Goal: Download file/media

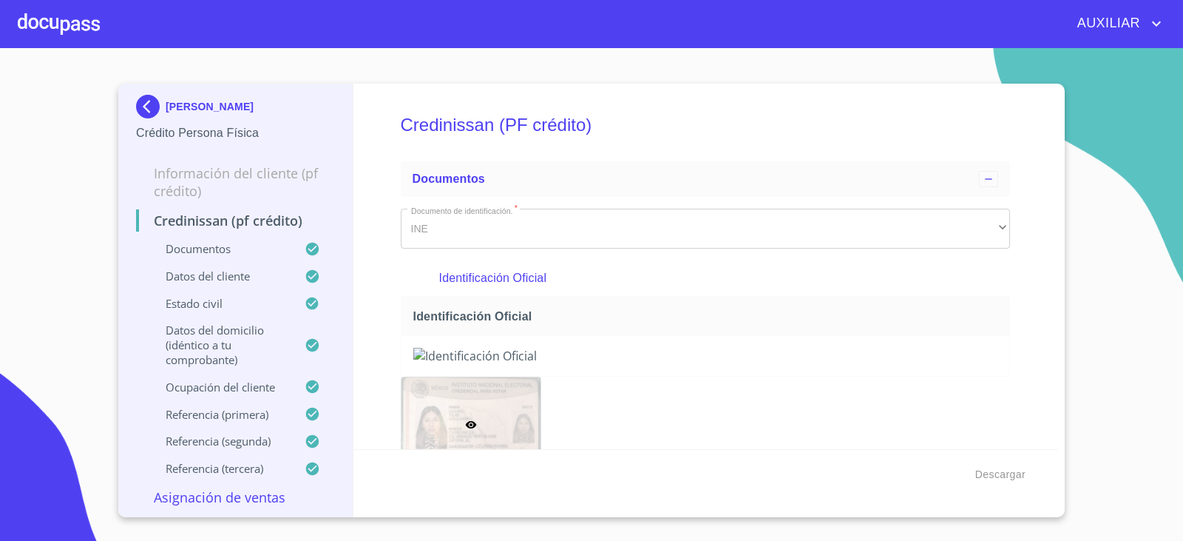
click at [152, 107] on img at bounding box center [151, 107] width 30 height 24
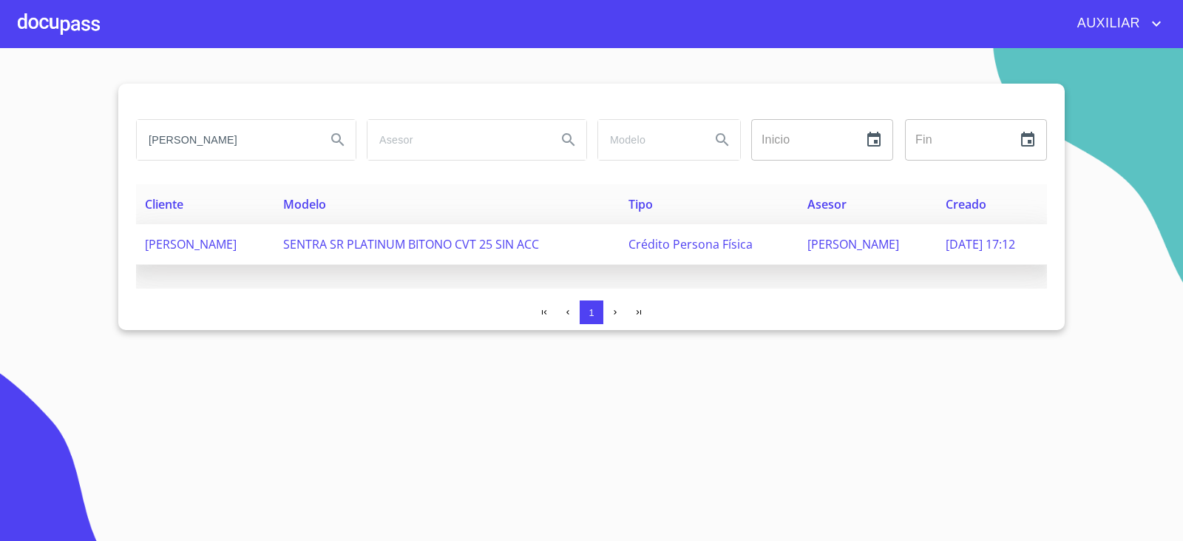
scroll to position [0, 27]
drag, startPoint x: 143, startPoint y: 137, endPoint x: 444, endPoint y: 230, distance: 315.8
click at [444, 230] on div "KARLA ANDREA LAGUNAS TULAIS Inicio ​ Fin ​ Cliente Modelo Tipo Asesor Creado KA…" at bounding box center [591, 207] width 947 height 246
type input "ARTURO GARCIA MORA"
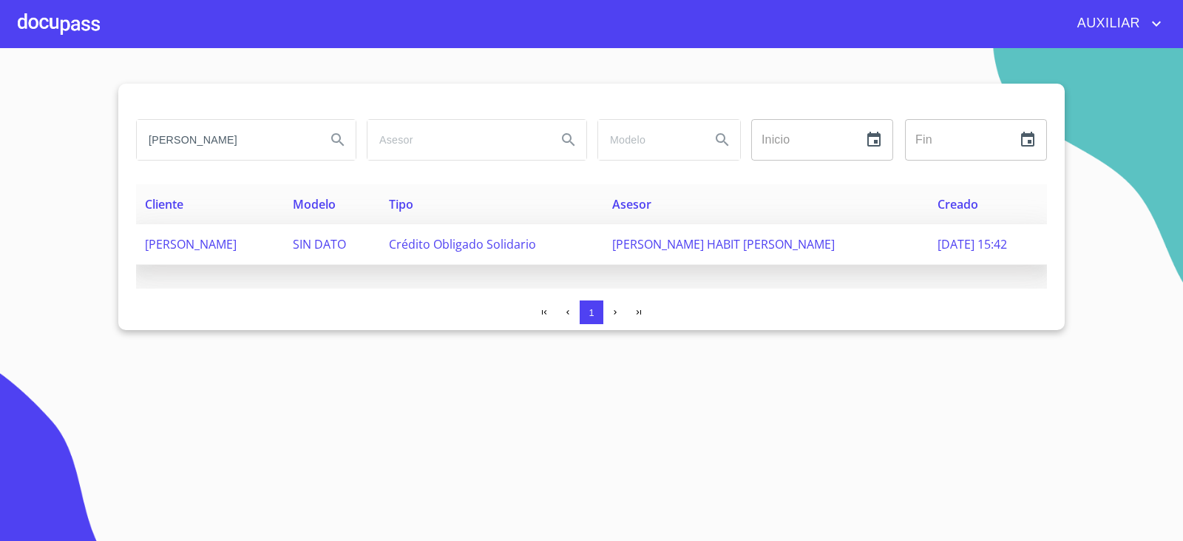
click at [380, 250] on td "SIN DATO" at bounding box center [332, 244] width 96 height 41
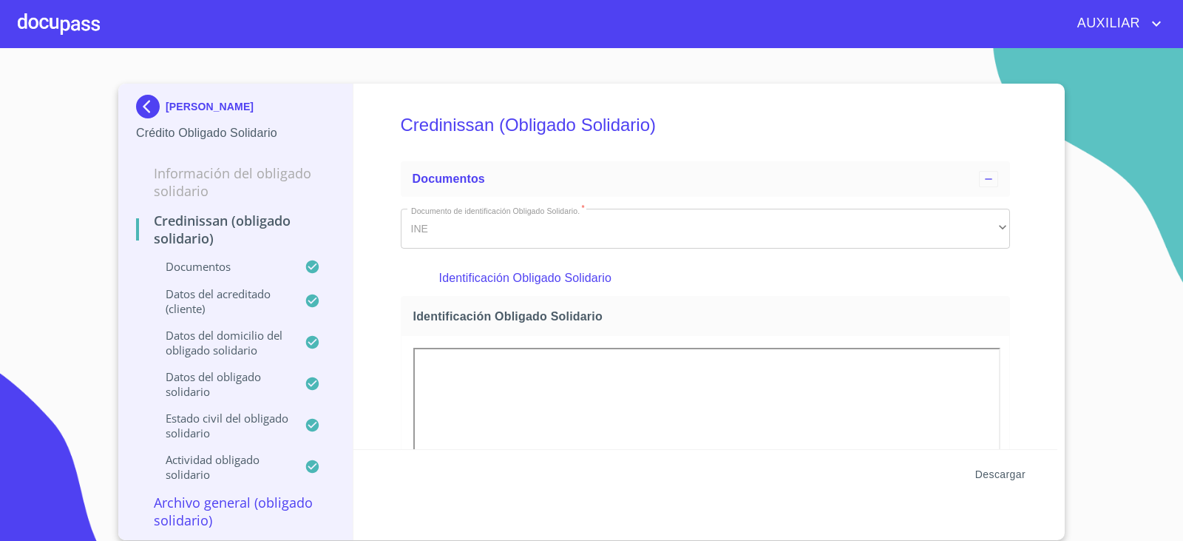
click at [991, 475] on span "Descargar" at bounding box center [1000, 474] width 50 height 18
click at [152, 98] on img at bounding box center [151, 107] width 30 height 24
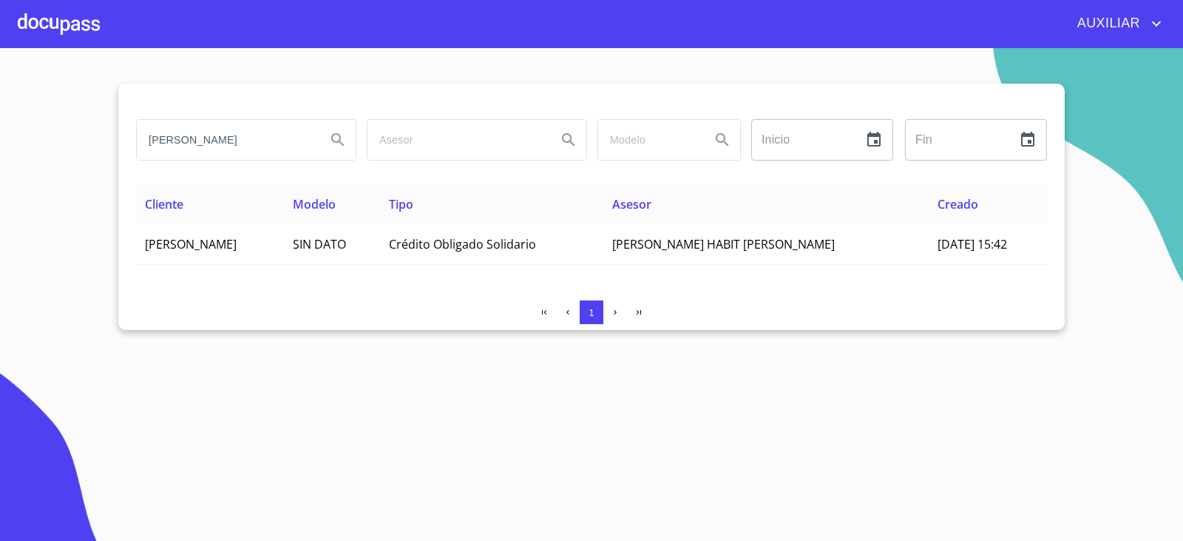
drag, startPoint x: 294, startPoint y: 138, endPoint x: 19, endPoint y: 134, distance: 274.4
click at [19, 134] on section "ARTURO GARCIA MORA Inicio ​ Fin ​ Cliente Modelo Tipo Asesor Creado ARTURO GARC…" at bounding box center [591, 294] width 1183 height 493
type input "GILDARDO TEJEDA MARTINEZ"
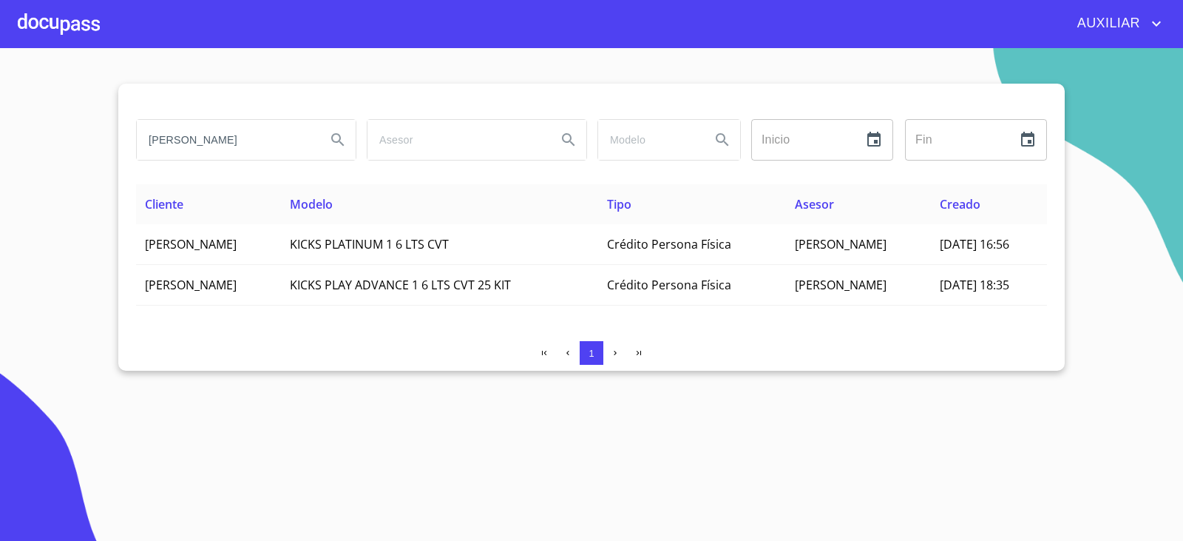
scroll to position [0, 0]
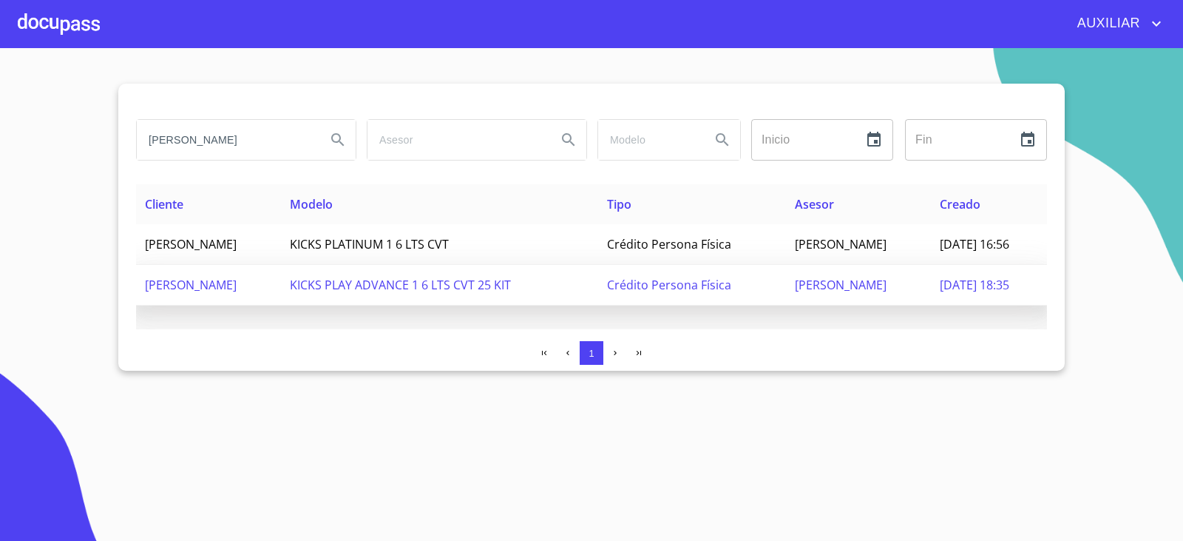
click at [237, 288] on span "GILDARDO TEJEDA MARTINEZ" at bounding box center [191, 285] width 92 height 16
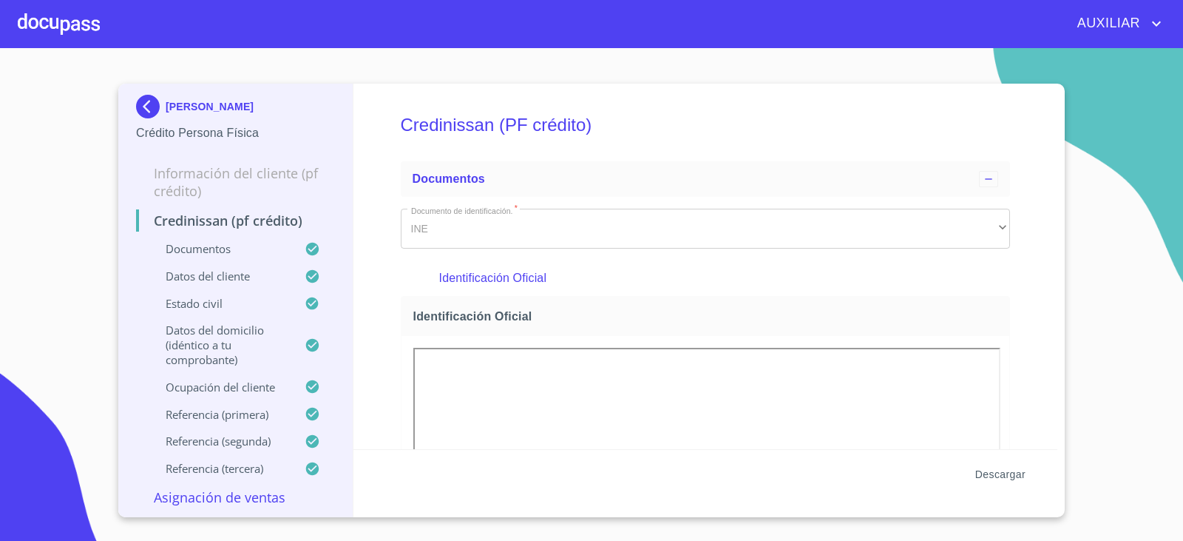
click at [1001, 478] on span "Descargar" at bounding box center [1000, 474] width 50 height 18
click at [137, 109] on img at bounding box center [151, 107] width 30 height 24
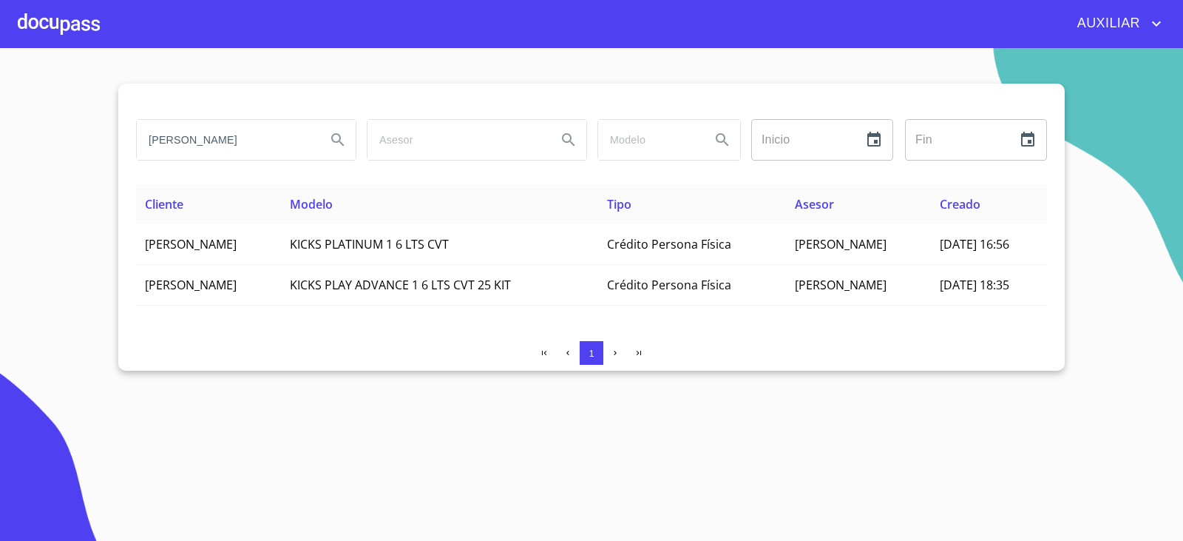
drag, startPoint x: 303, startPoint y: 148, endPoint x: 58, endPoint y: 178, distance: 246.7
click at [58, 178] on section "GILDARDO TEJEDA MARTINEZ Inicio ​ Fin ​ Cliente Modelo Tipo Asesor Creado GILDA…" at bounding box center [591, 294] width 1183 height 493
type input "Z"
type input "M"
type input "JUANITA CARLOS"
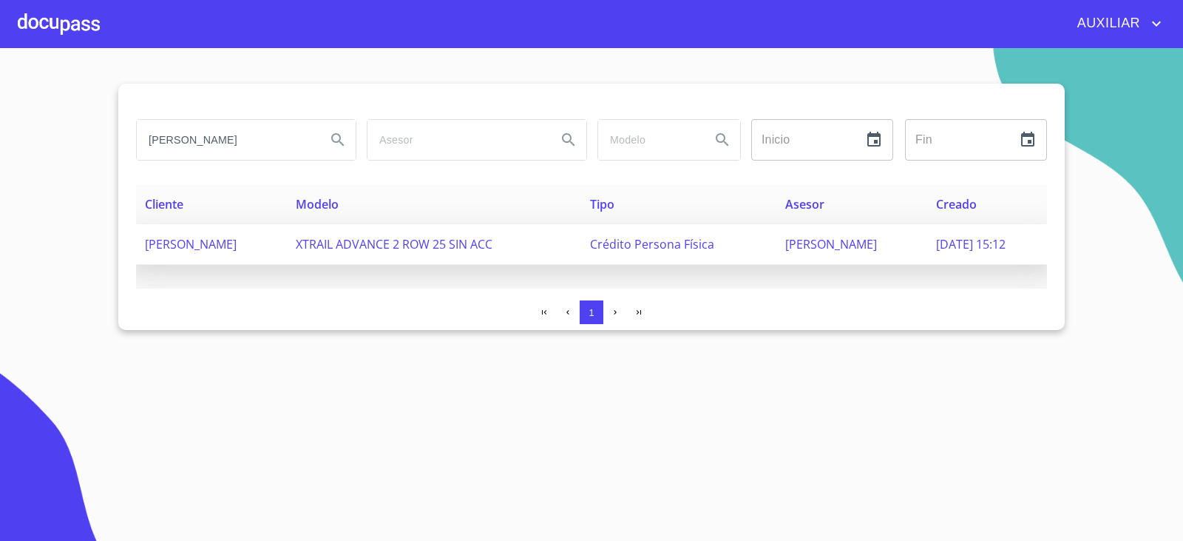
click at [210, 229] on td "JUANITA CARLOS BRAMBILA" at bounding box center [211, 244] width 151 height 41
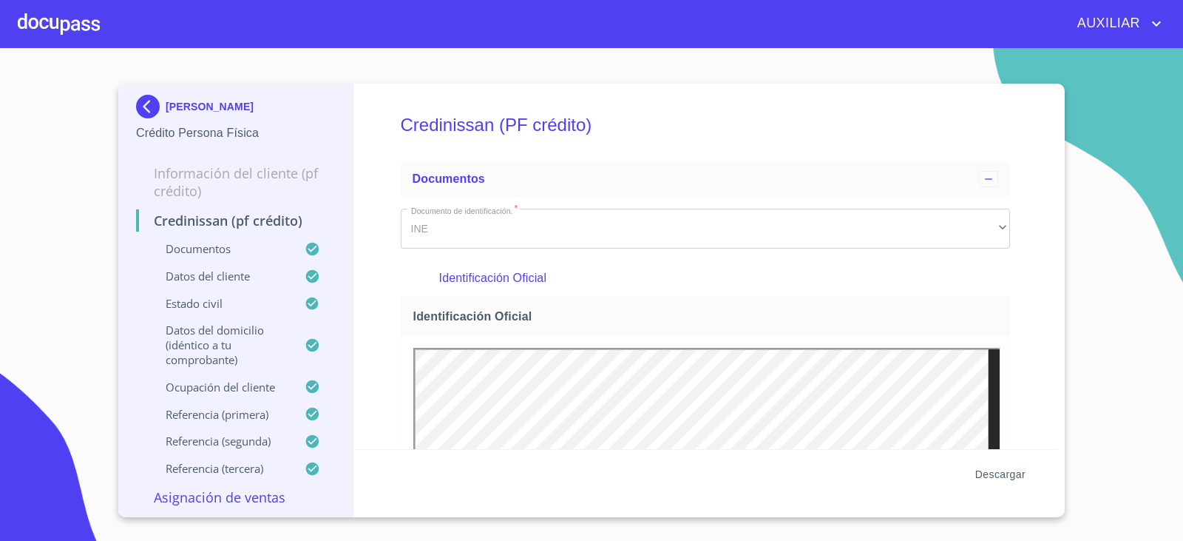
click at [989, 477] on span "Descargar" at bounding box center [1000, 474] width 50 height 18
click at [142, 95] on img at bounding box center [151, 107] width 30 height 24
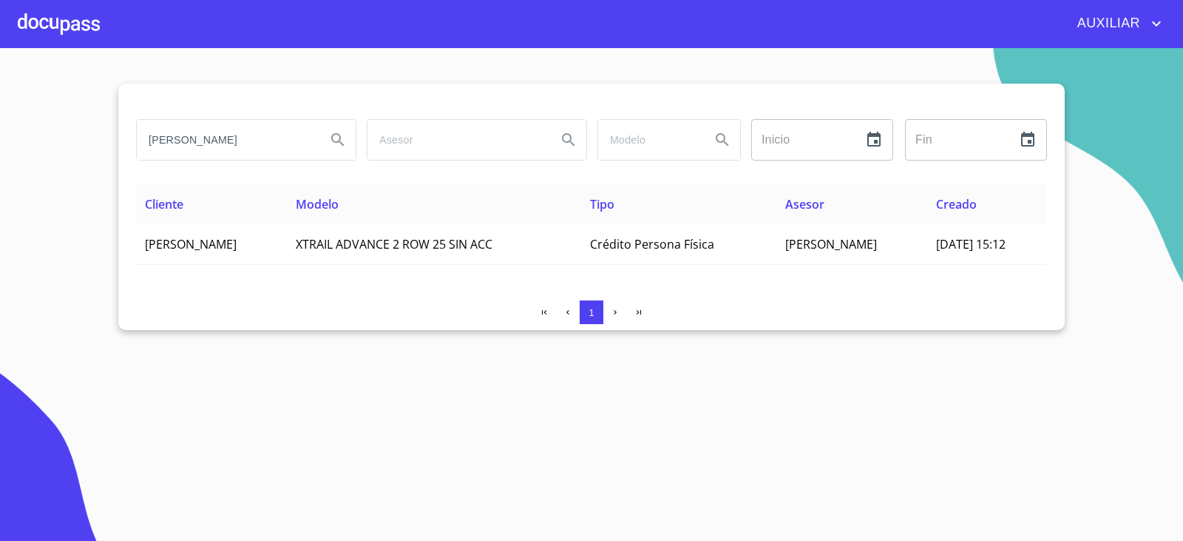
drag, startPoint x: 254, startPoint y: 136, endPoint x: 112, endPoint y: 155, distance: 143.2
click at [112, 155] on section "JUANITA CARLOS Inicio ​ Fin ​ Cliente Modelo Tipo Asesor Creado JUANITA CARLOS …" at bounding box center [591, 294] width 1183 height 493
type input "LEODAN"
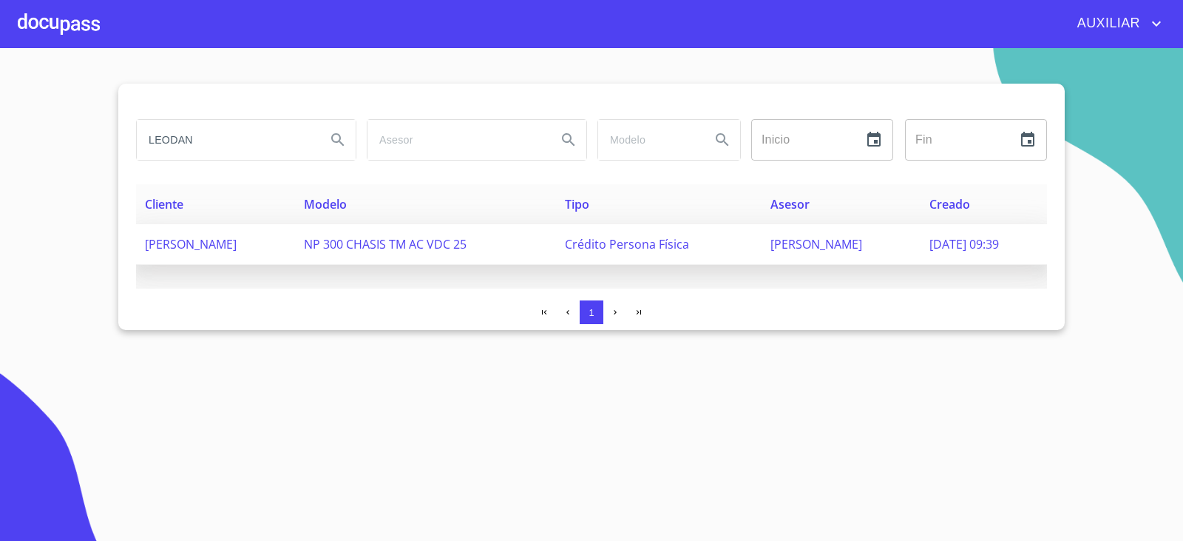
click at [169, 237] on span "[PERSON_NAME]" at bounding box center [191, 244] width 92 height 16
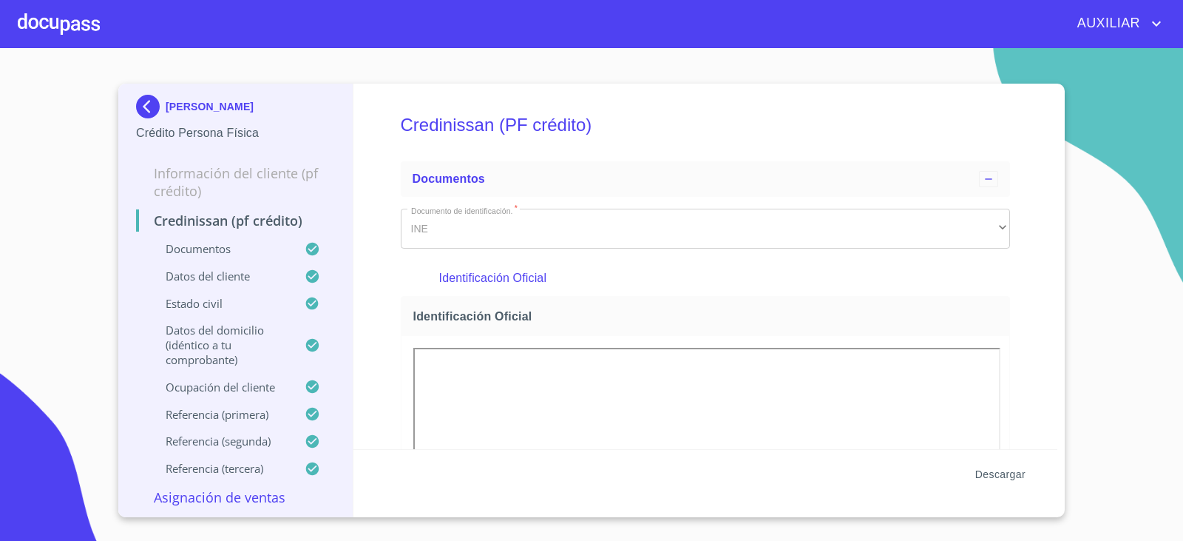
click at [990, 484] on button "Descargar" at bounding box center [1001, 474] width 62 height 27
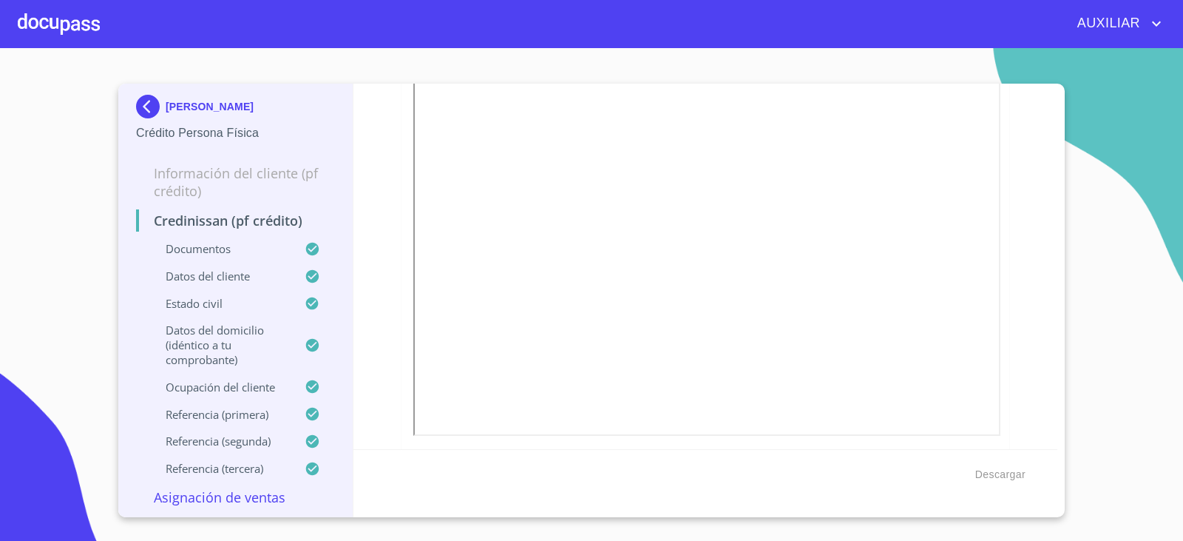
scroll to position [2145, 0]
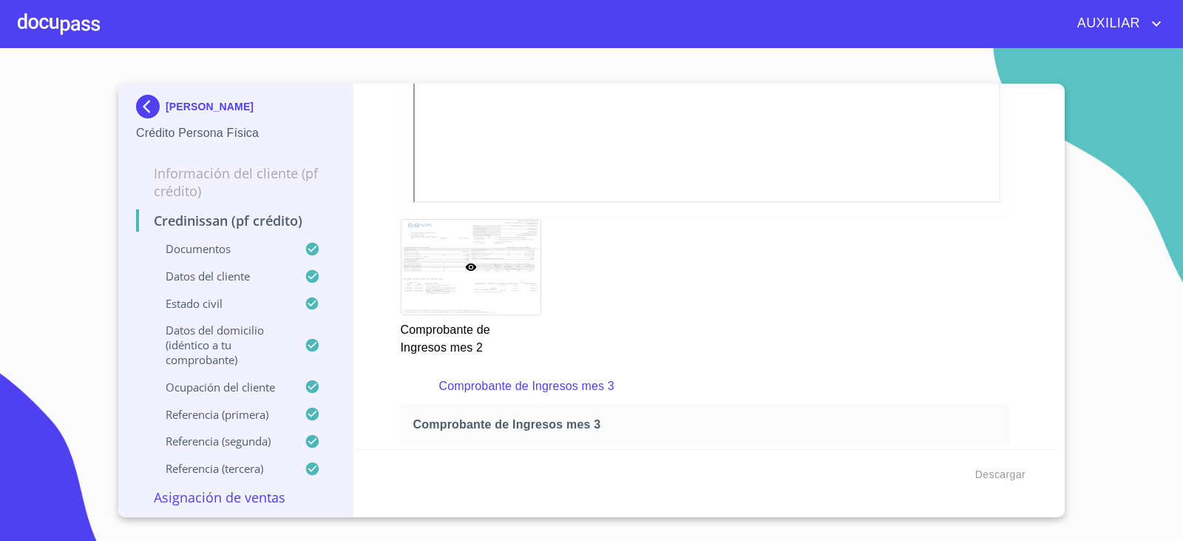
click at [1027, 308] on div "Credinissan (PF crédito) Documentos Documento de identificación.   * INE ​ Iden…" at bounding box center [706, 266] width 705 height 365
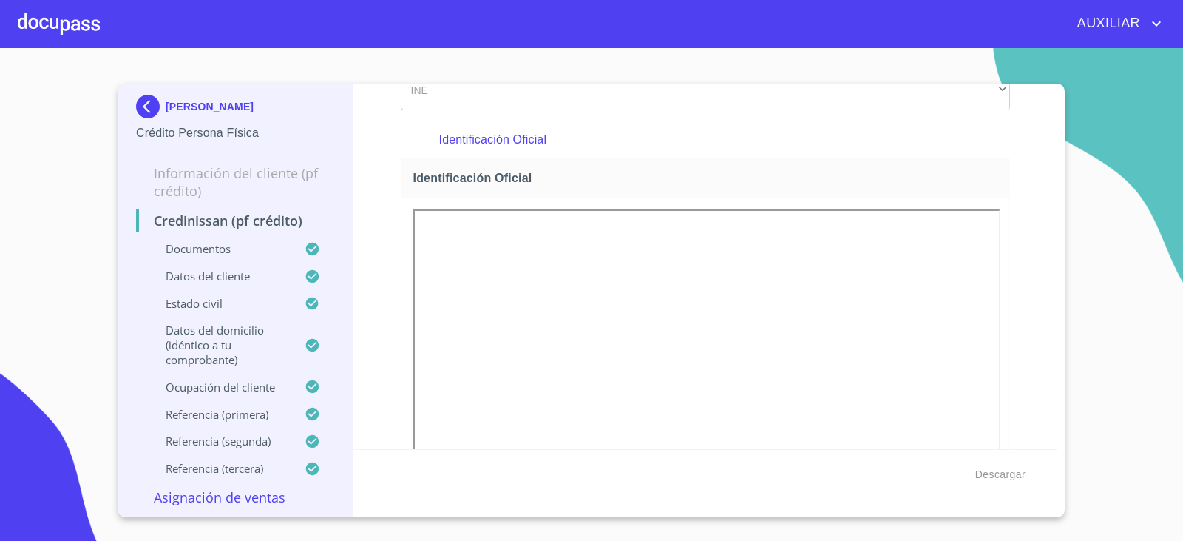
scroll to position [222, 0]
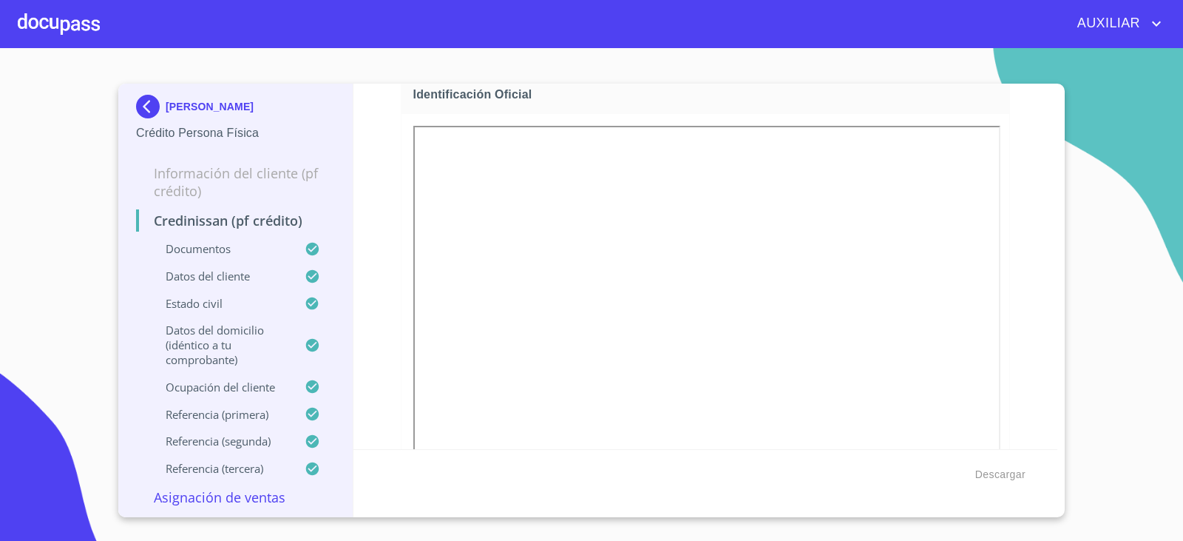
click at [149, 110] on img at bounding box center [151, 107] width 30 height 24
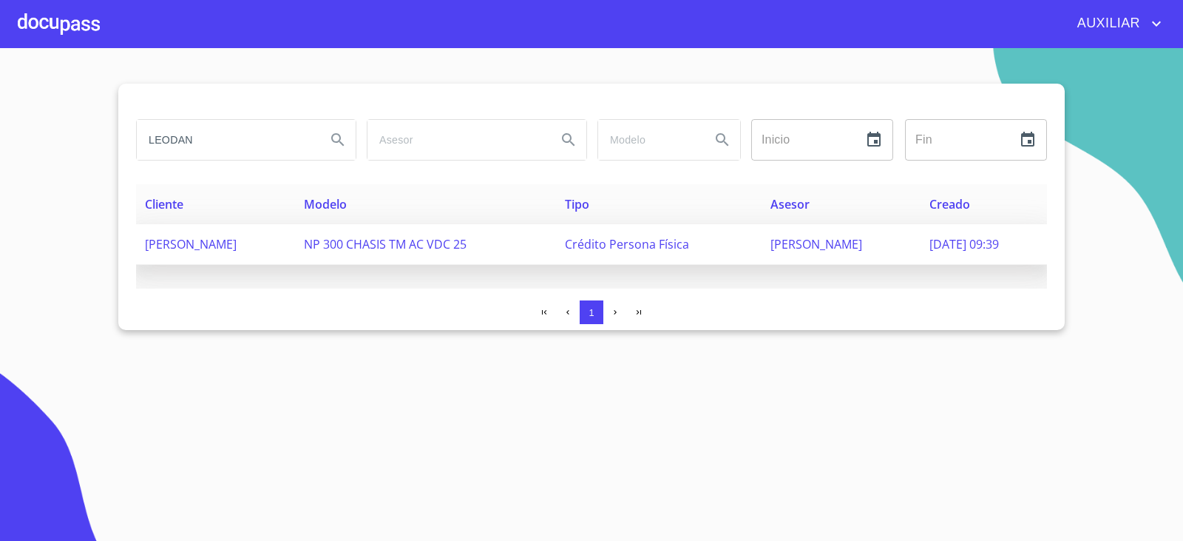
click at [181, 229] on td "[PERSON_NAME]" at bounding box center [215, 244] width 159 height 41
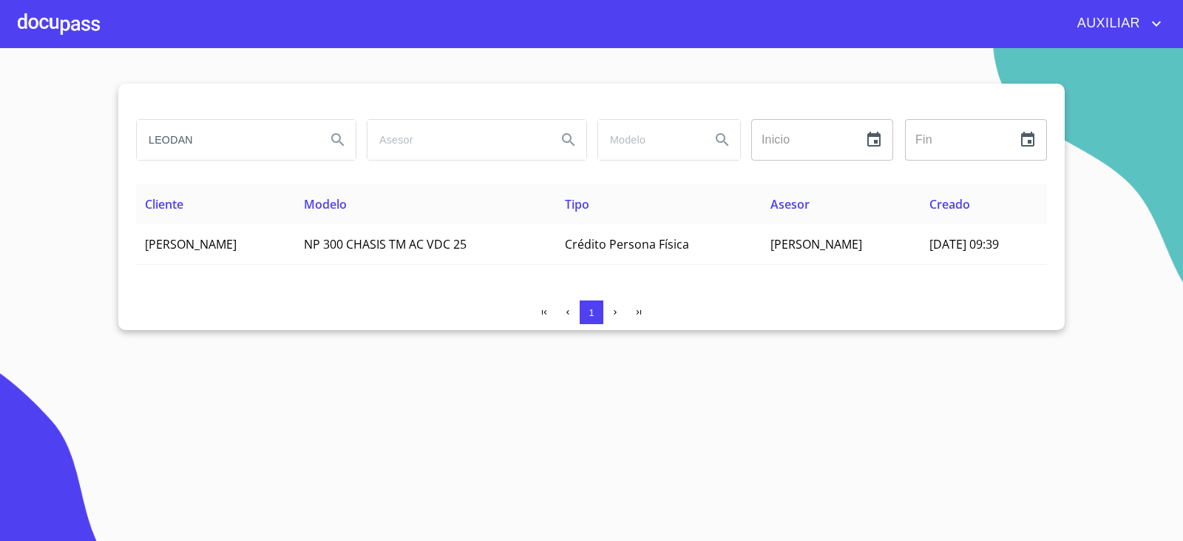
click at [129, 158] on div "LEODAN Inicio ​ Fin ​ Cliente Modelo Tipo Asesor Creado [PERSON_NAME] [PERSON_N…" at bounding box center [591, 207] width 947 height 246
paste input "[PERSON_NAME]"
type input "[PERSON_NAME]"
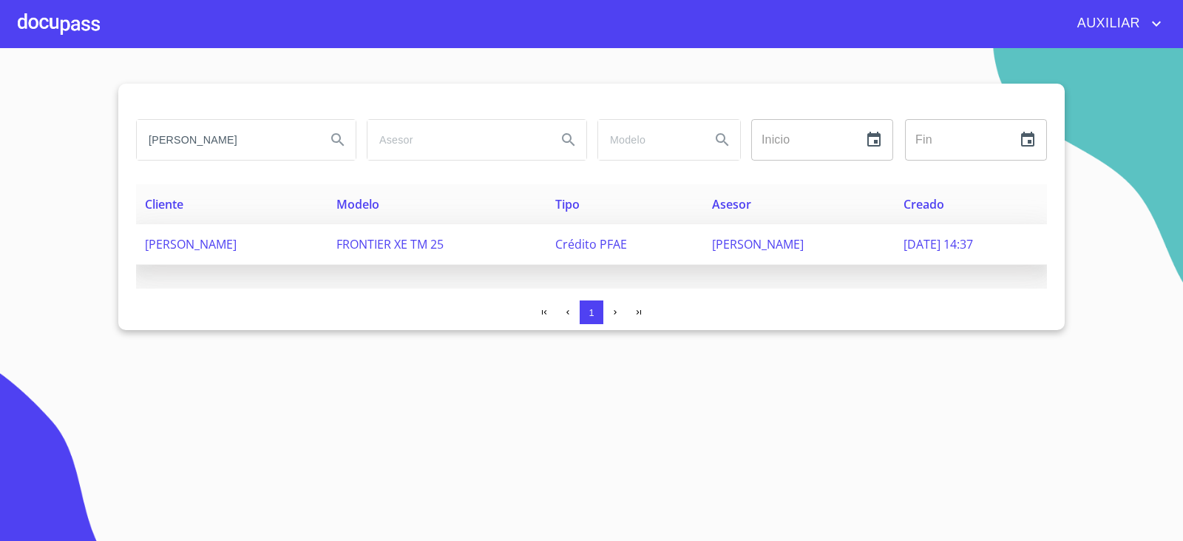
click at [195, 249] on span "[PERSON_NAME]" at bounding box center [191, 244] width 92 height 16
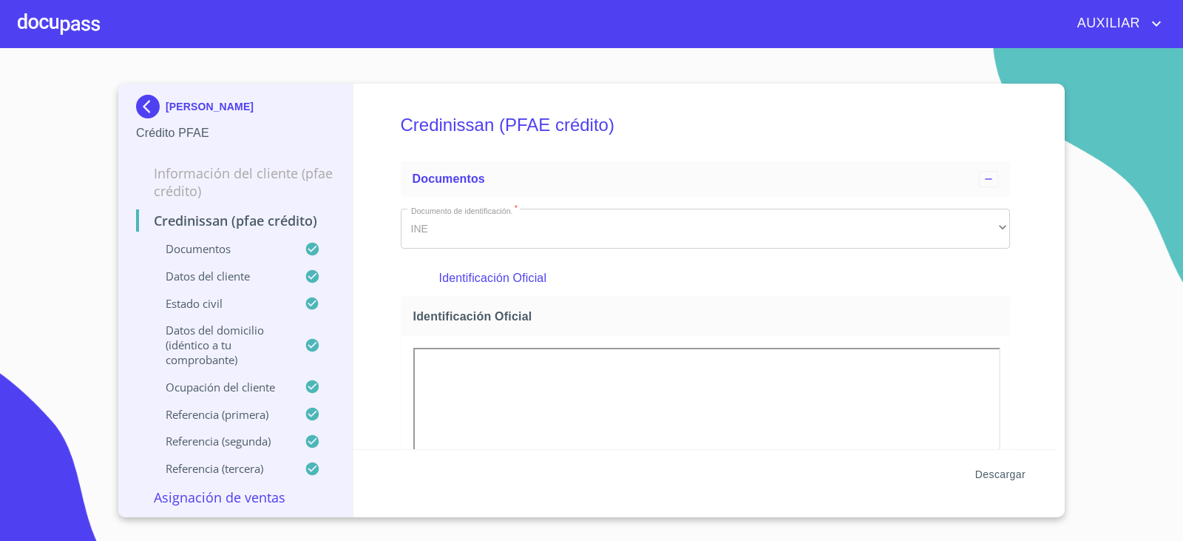
click at [999, 467] on span "Descargar" at bounding box center [1000, 474] width 50 height 18
click at [145, 109] on img at bounding box center [151, 107] width 30 height 24
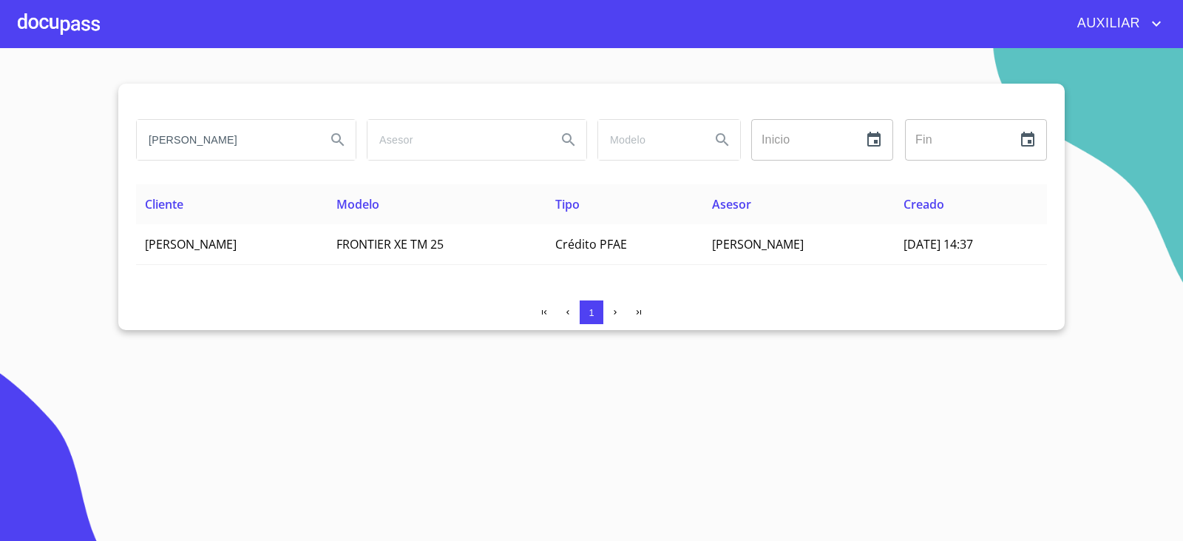
drag, startPoint x: 284, startPoint y: 153, endPoint x: 7, endPoint y: 173, distance: 278.1
click at [7, 173] on section "[PERSON_NAME] ​ Fin ​ Cliente Modelo Tipo Asesor Creado [PERSON_NAME] FRONTIER …" at bounding box center [591, 294] width 1183 height 493
type input "[PERSON_NAME]"
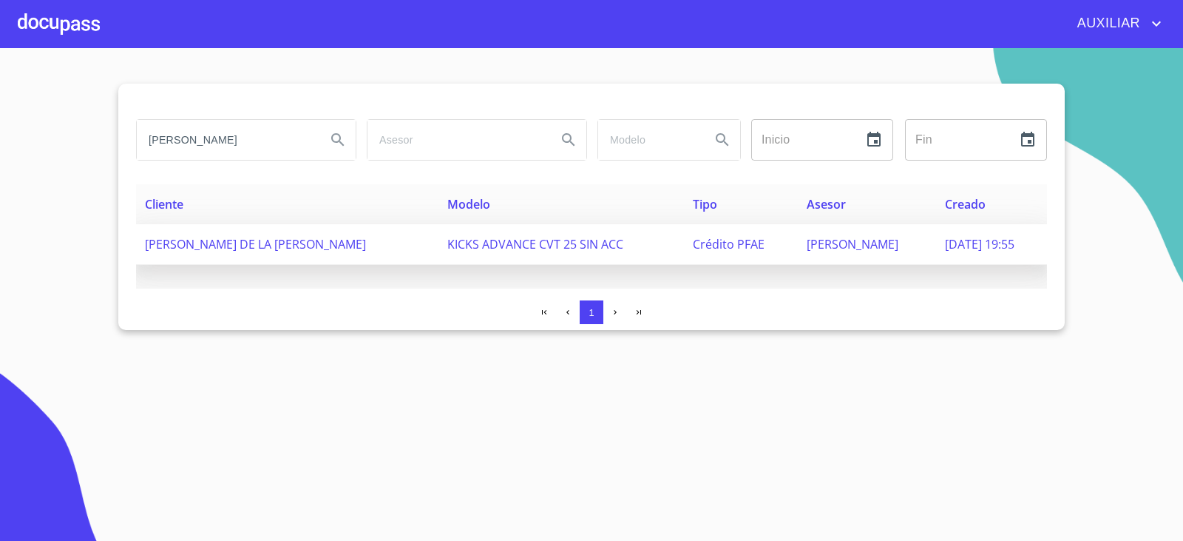
click at [269, 232] on td "[PERSON_NAME] DE LA [PERSON_NAME]" at bounding box center [287, 244] width 302 height 41
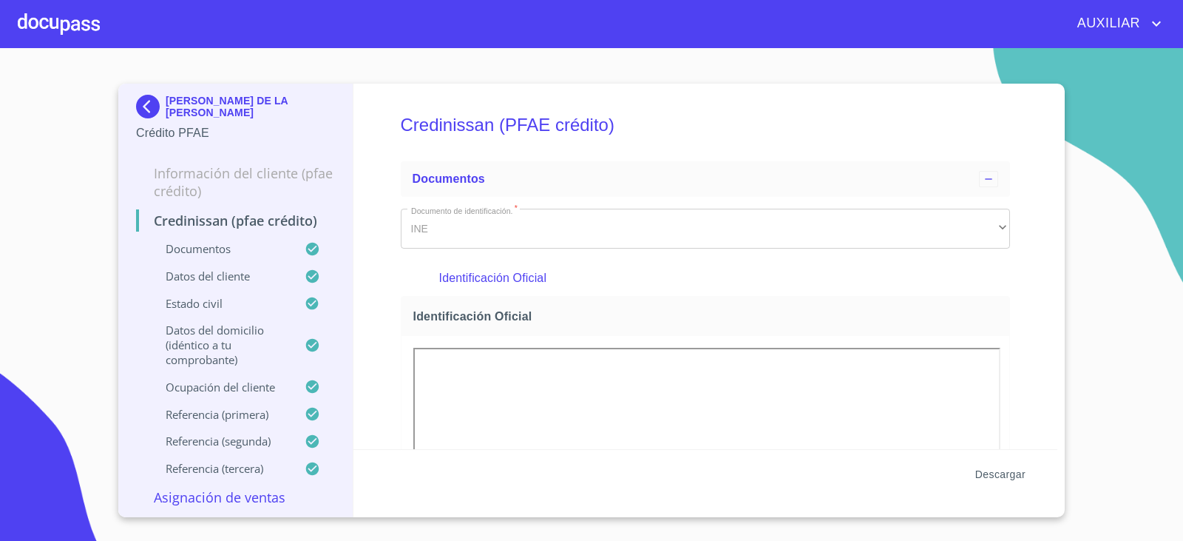
click at [1004, 474] on span "Descargar" at bounding box center [1000, 474] width 50 height 18
click at [144, 118] on img at bounding box center [151, 107] width 30 height 24
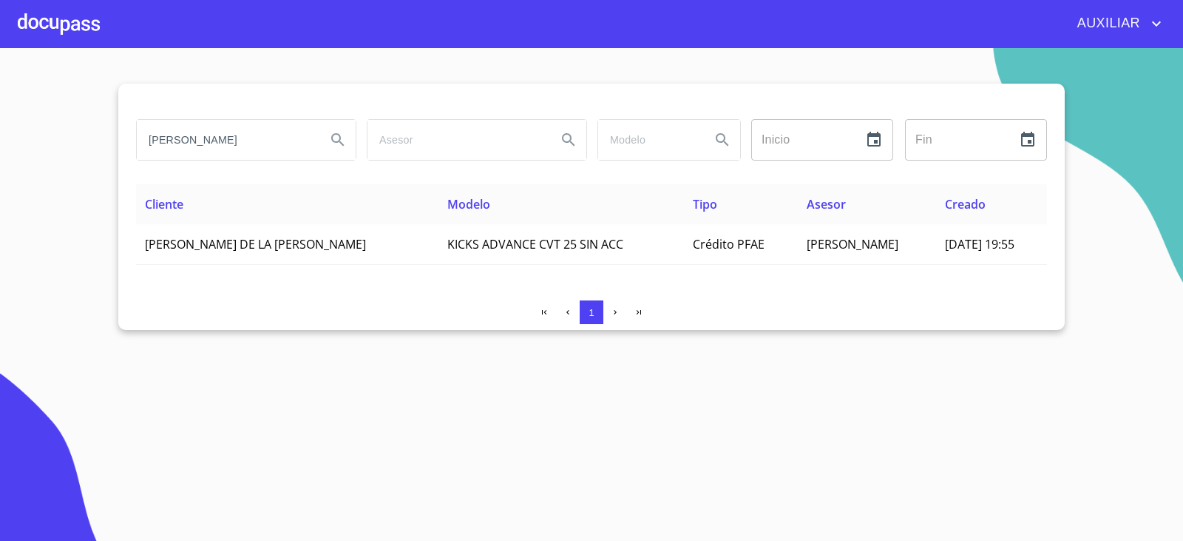
drag, startPoint x: 277, startPoint y: 96, endPoint x: 266, endPoint y: 114, distance: 20.9
click at [266, 114] on div "[PERSON_NAME] Inicio ​ Fin ​ Cliente Modelo Tipo Asesor Creado [PERSON_NAME] DE…" at bounding box center [591, 207] width 947 height 246
click at [257, 131] on input "[PERSON_NAME]" at bounding box center [225, 140] width 177 height 40
click at [261, 132] on input "[PERSON_NAME]" at bounding box center [225, 140] width 177 height 40
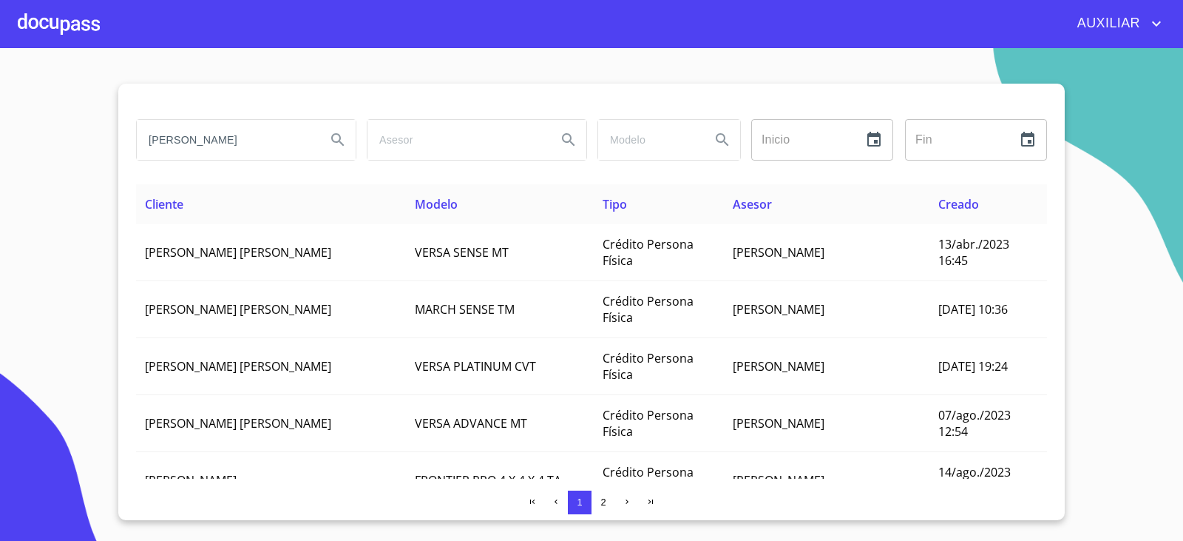
type input "[PERSON_NAME]"
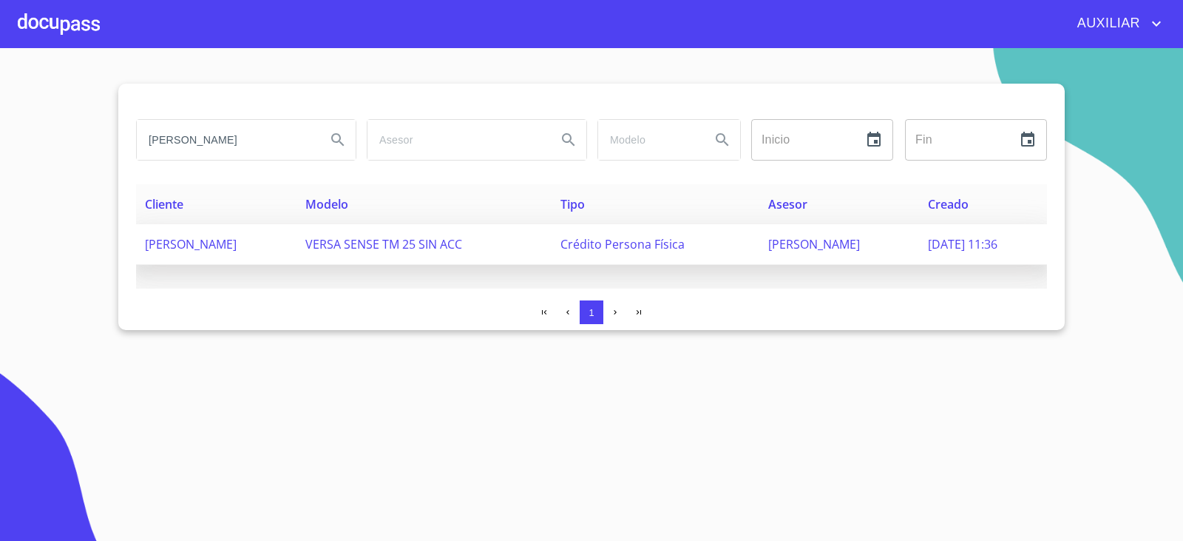
click at [297, 249] on td "[PERSON_NAME]" at bounding box center [216, 244] width 160 height 41
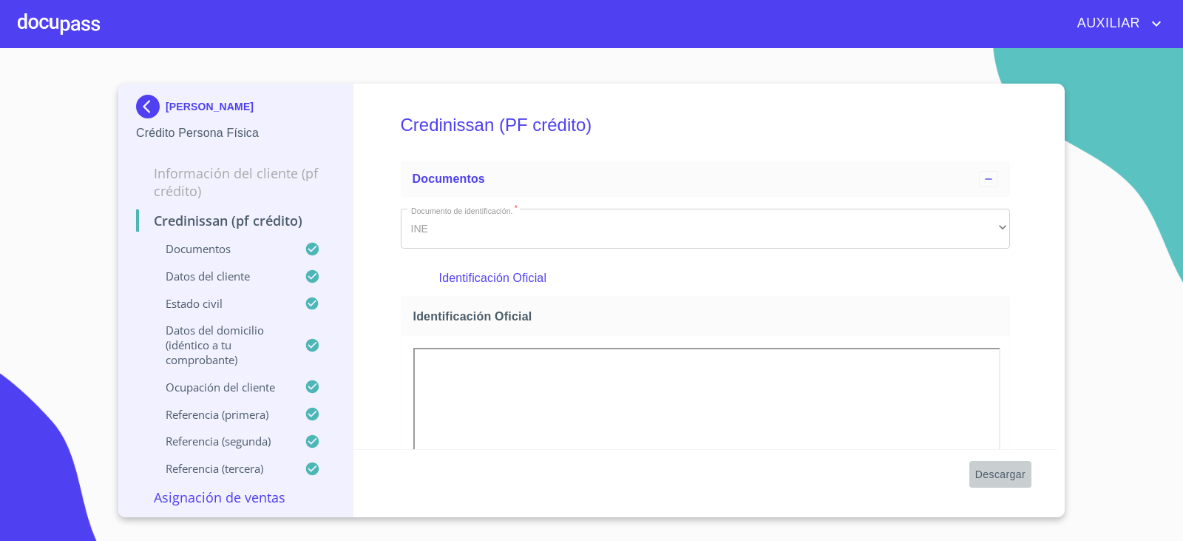
click at [987, 476] on span "Descargar" at bounding box center [1000, 474] width 50 height 18
click at [163, 99] on img at bounding box center [151, 107] width 30 height 24
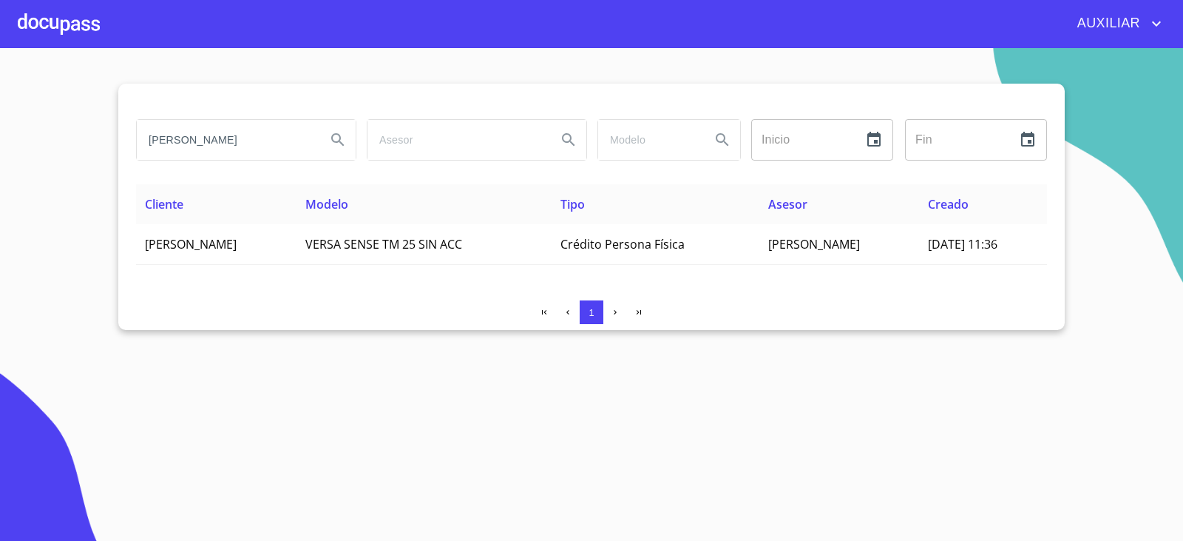
drag, startPoint x: 254, startPoint y: 141, endPoint x: 134, endPoint y: 151, distance: 121.0
click at [134, 151] on div "[PERSON_NAME]" at bounding box center [245, 139] width 231 height 53
paste input "[PERSON_NAME] DEL [PERSON_NAME]"
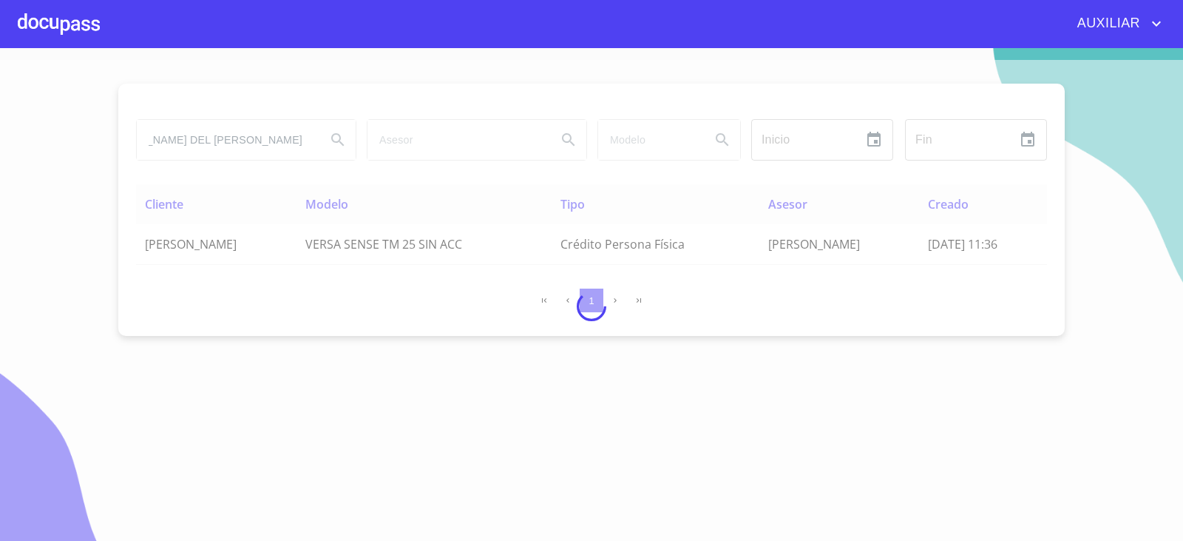
type input "[PERSON_NAME] DEL [PERSON_NAME]"
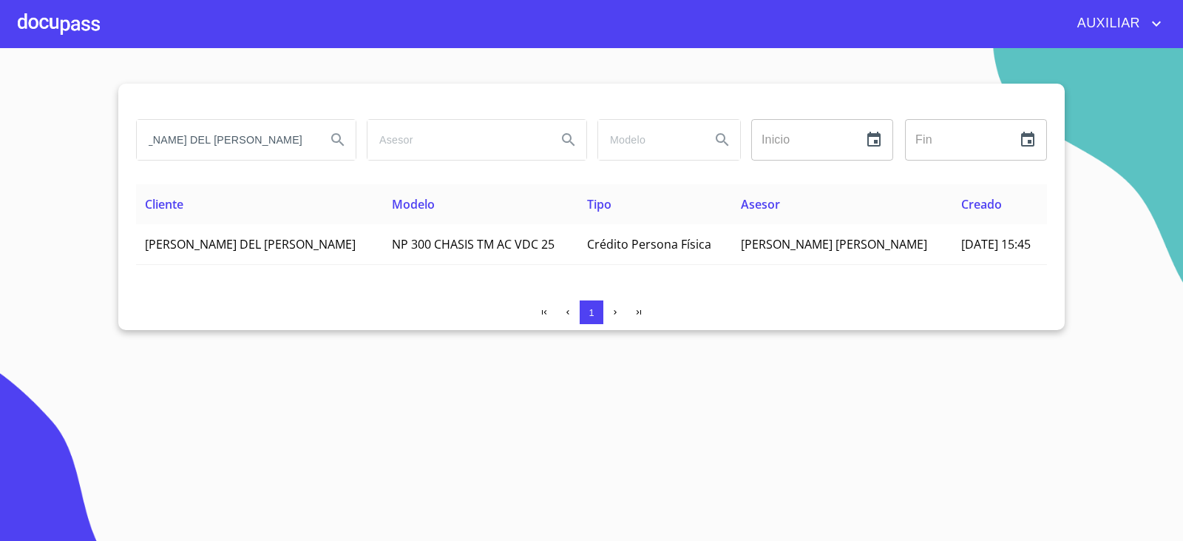
scroll to position [0, 0]
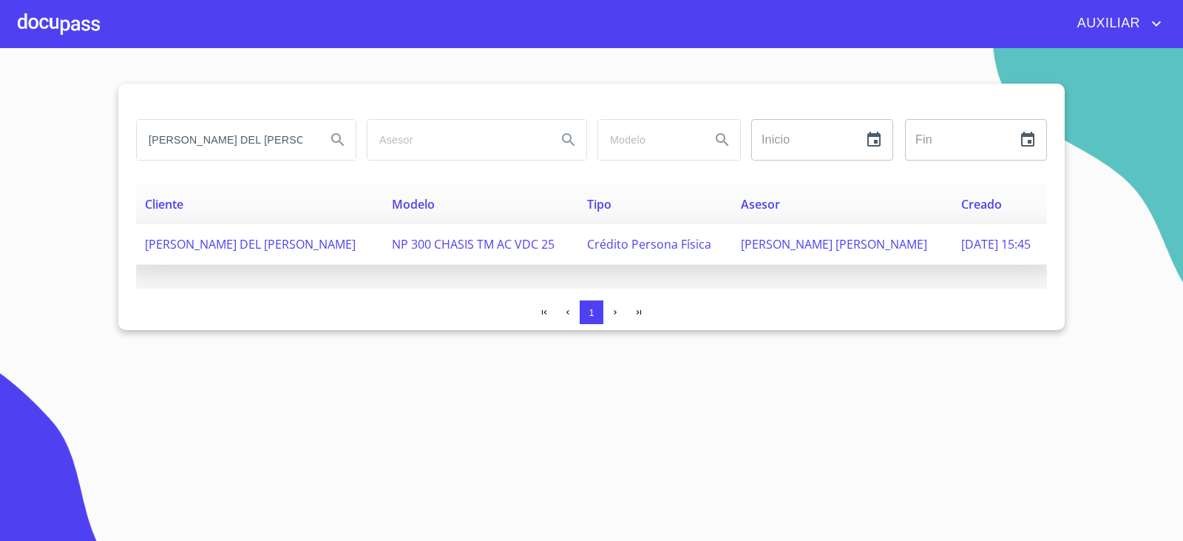
click at [197, 248] on span "[PERSON_NAME] DEL [PERSON_NAME]" at bounding box center [250, 244] width 211 height 16
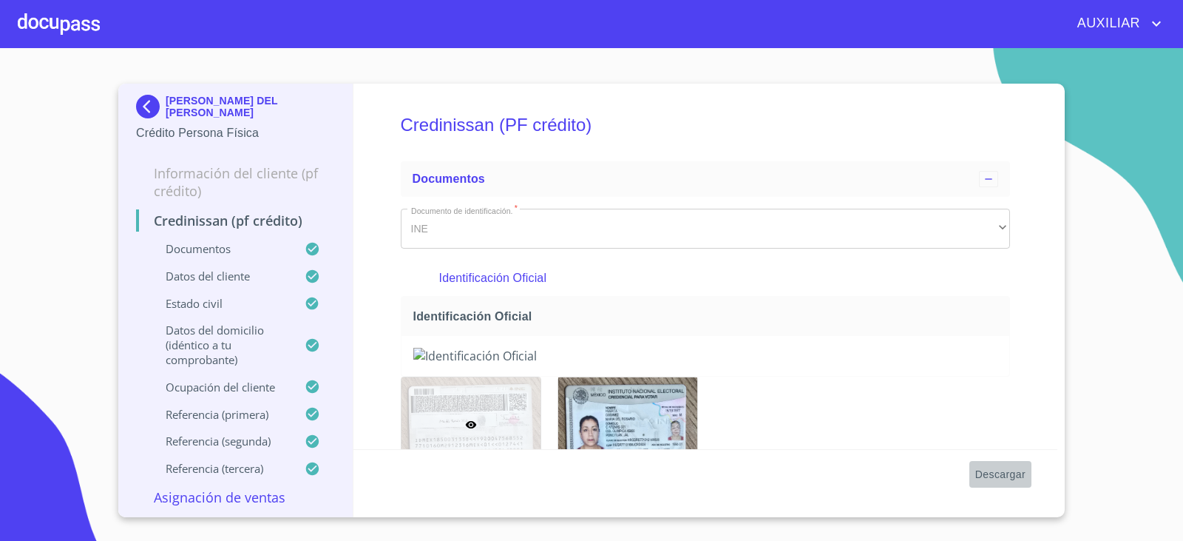
click at [990, 480] on span "Descargar" at bounding box center [1000, 474] width 50 height 18
